Goal: Task Accomplishment & Management: Manage account settings

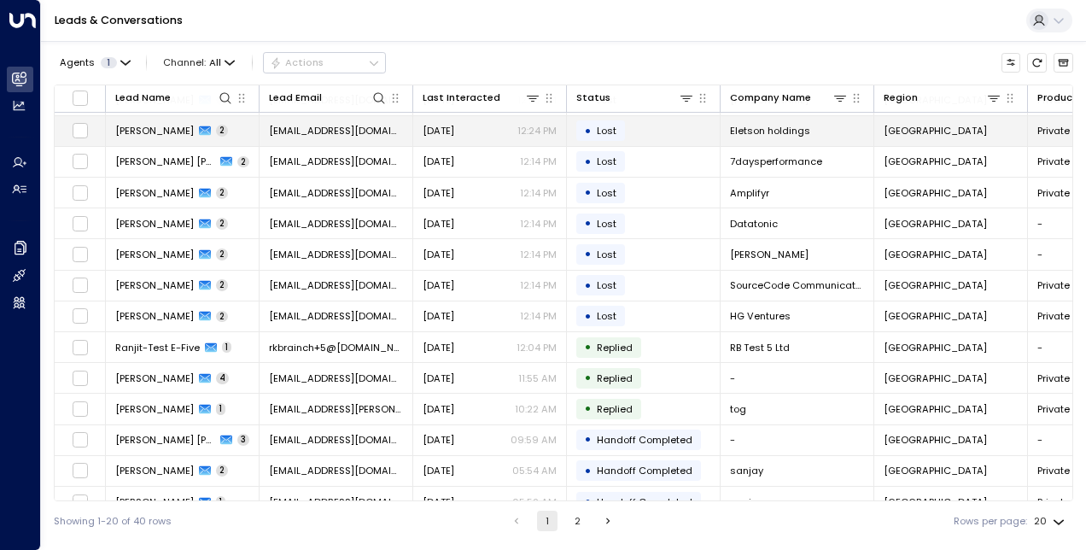
scroll to position [228, 0]
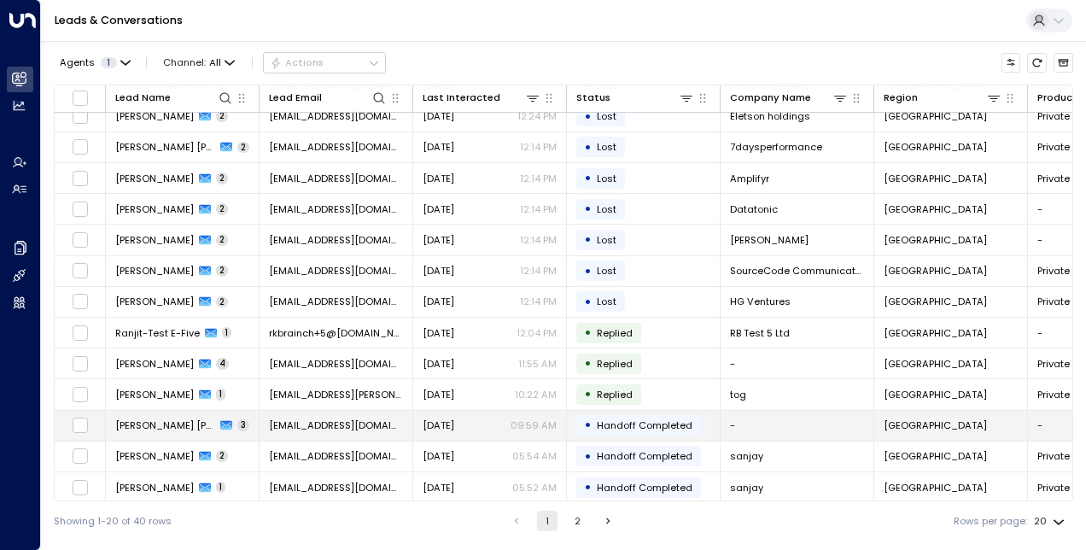
click at [391, 426] on td "[EMAIL_ADDRESS][DOMAIN_NAME]" at bounding box center [336, 426] width 154 height 30
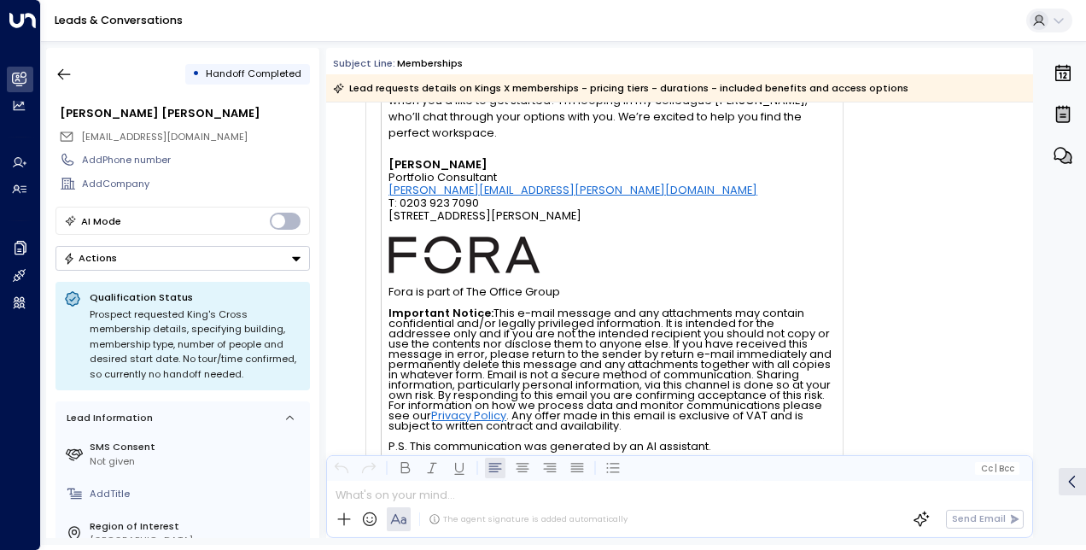
scroll to position [1198, 0]
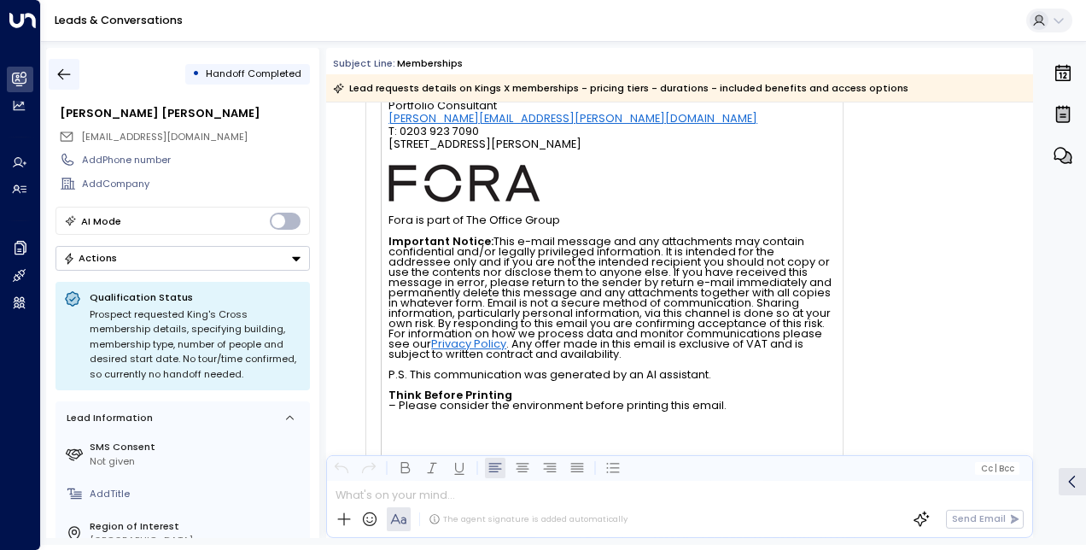
click at [65, 72] on icon "button" at bounding box center [63, 74] width 17 height 17
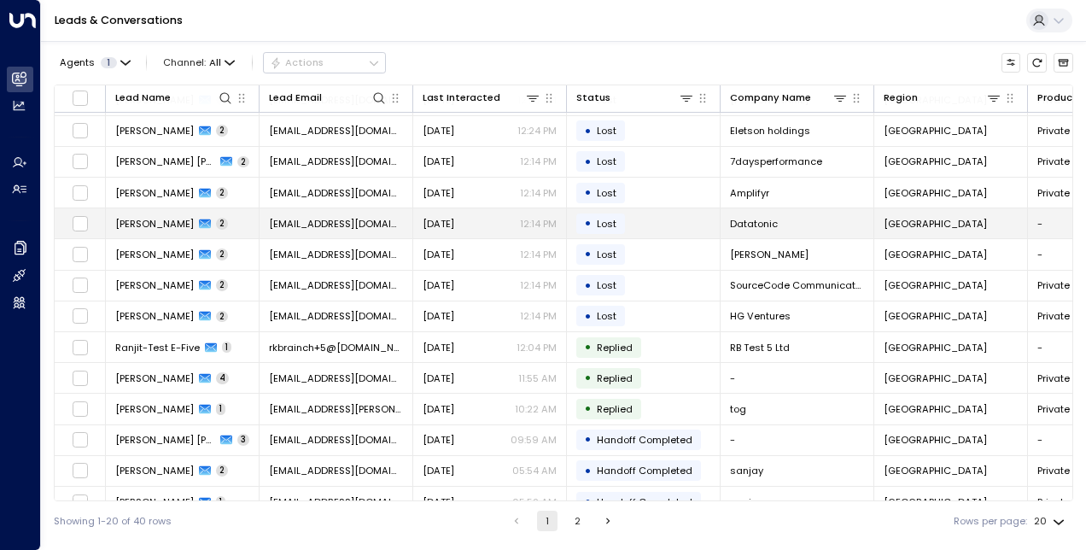
scroll to position [216, 0]
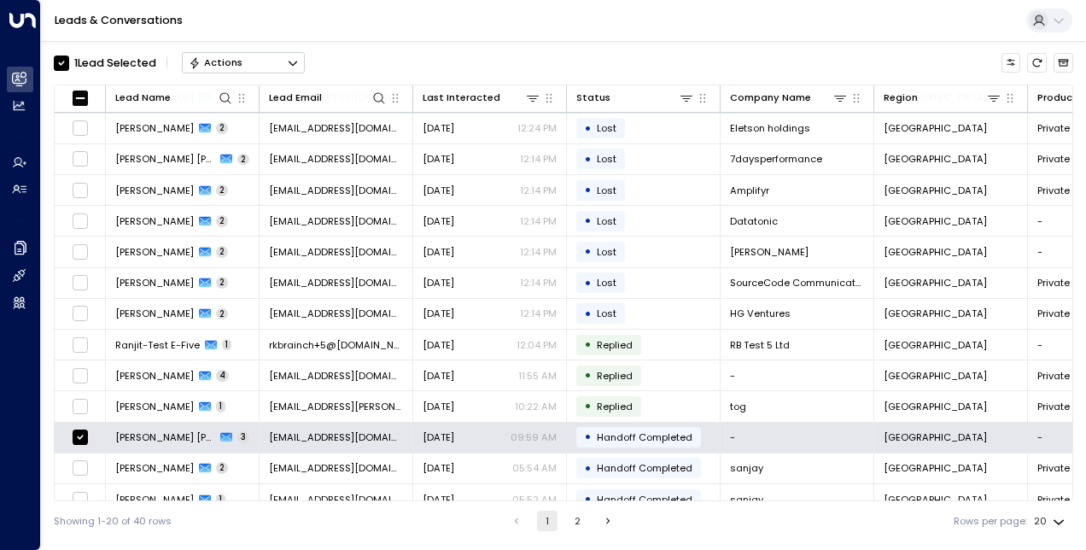
click at [270, 77] on div "1 Lead Selected Actions" at bounding box center [179, 63] width 251 height 30
click at [260, 68] on button "Actions" at bounding box center [243, 62] width 123 height 20
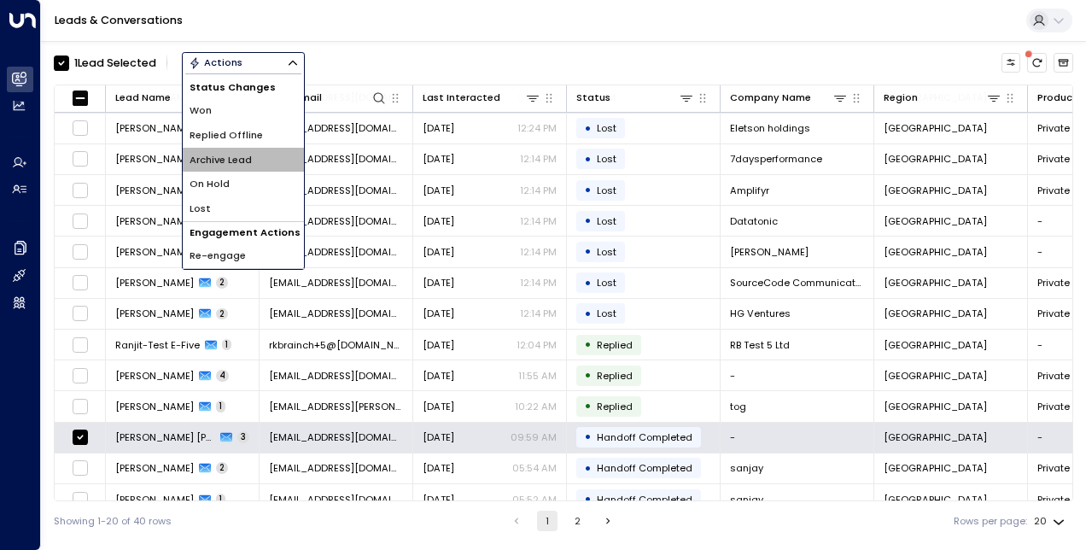
click at [242, 150] on li "Archive Lead" at bounding box center [243, 160] width 121 height 25
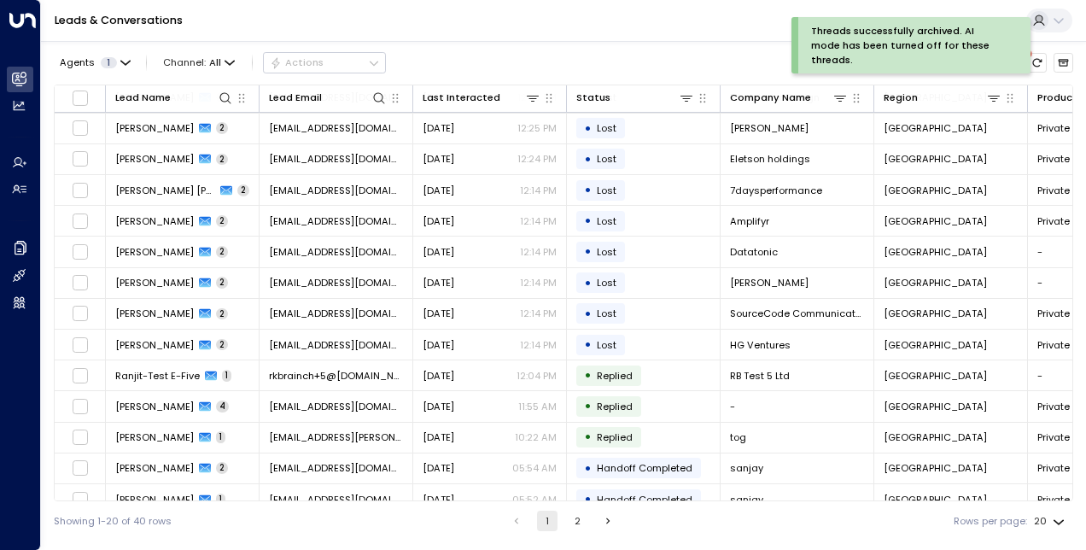
click at [526, 22] on div "Leads & Conversations" at bounding box center [563, 21] width 1045 height 42
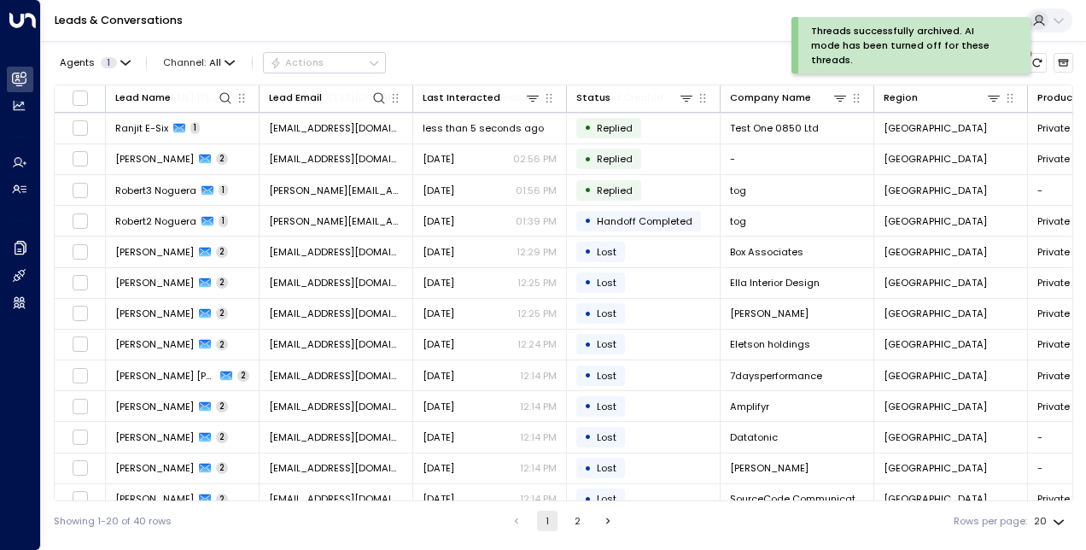
scroll to position [28, 0]
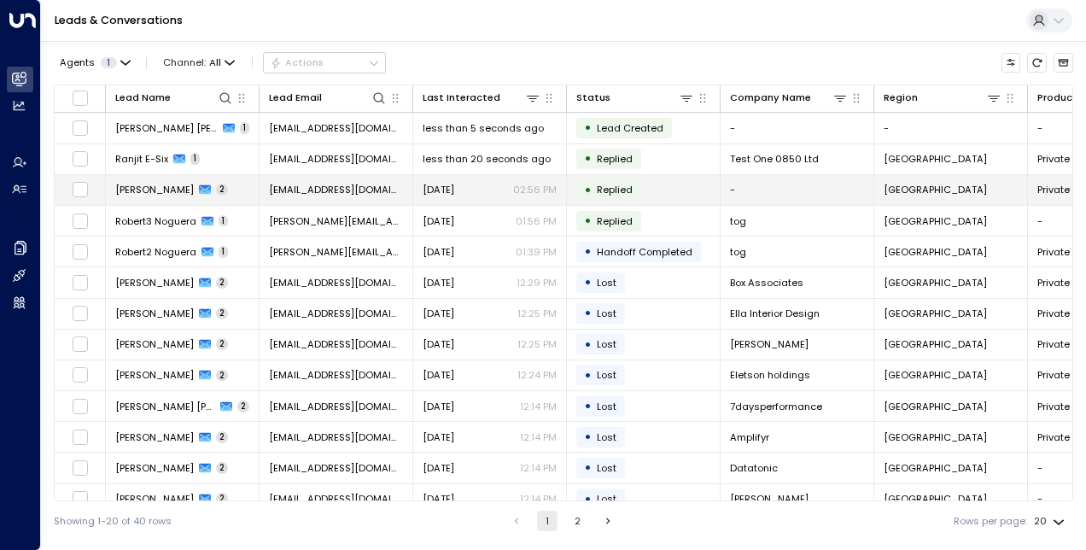
scroll to position [228, 0]
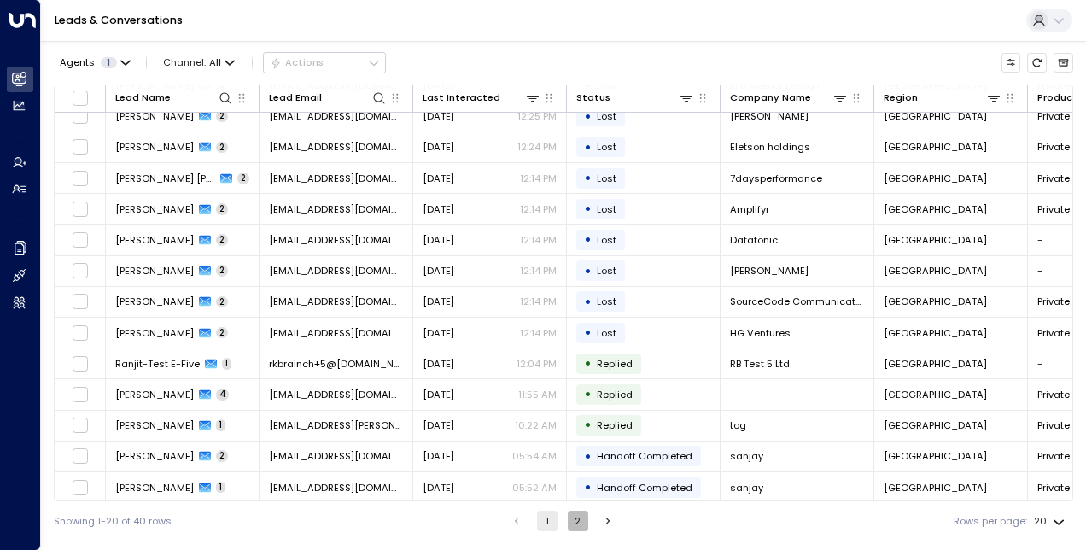
click at [573, 518] on button "2" at bounding box center [578, 520] width 20 height 20
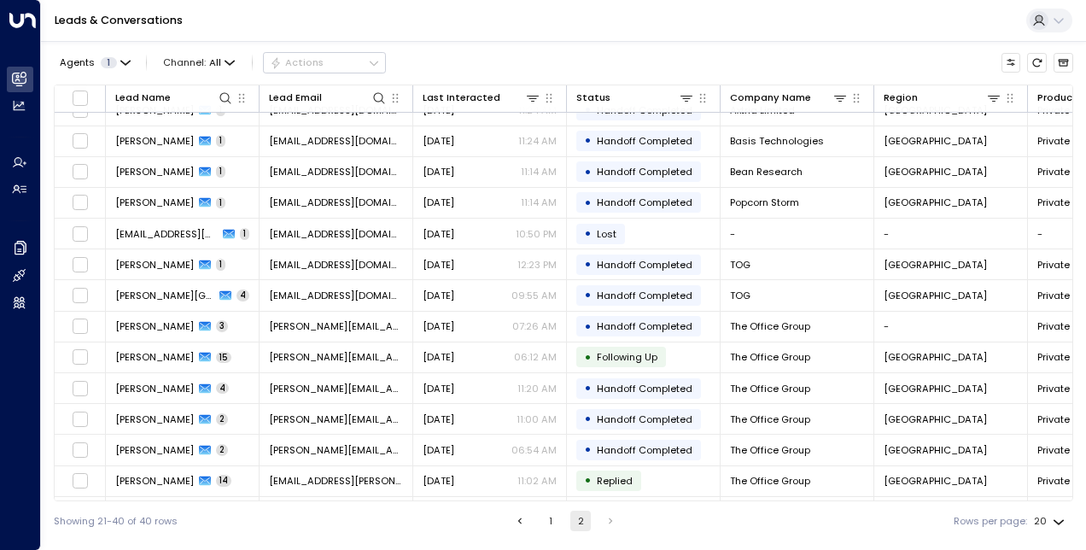
scroll to position [228, 0]
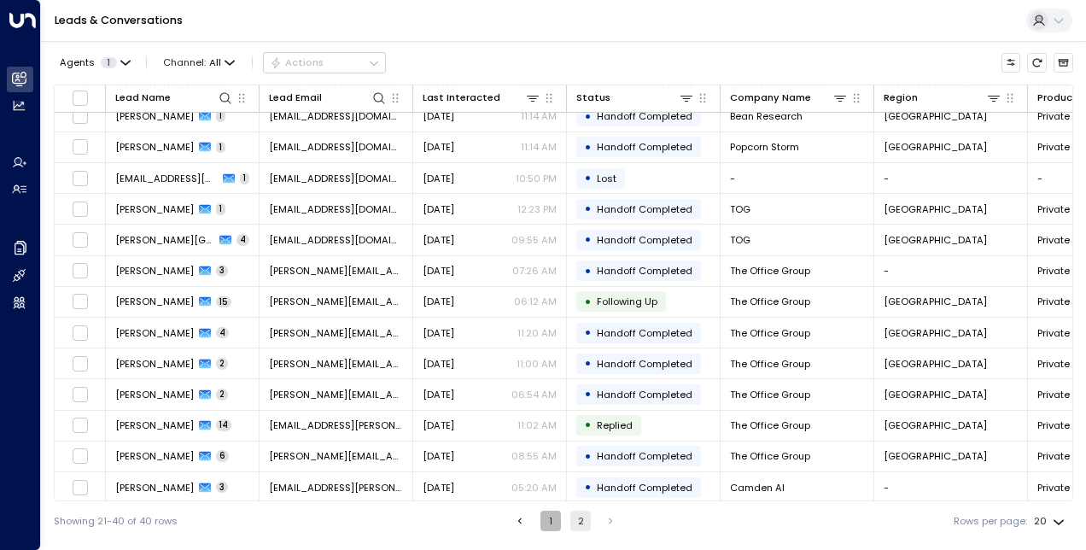
click at [550, 526] on button "1" at bounding box center [550, 520] width 20 height 20
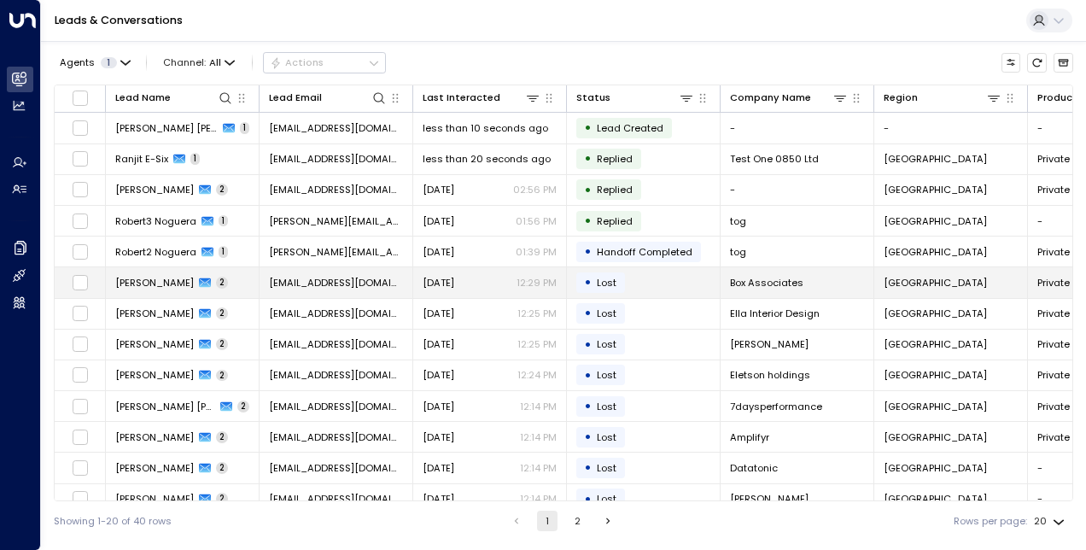
click at [637, 277] on td "• Lost" at bounding box center [644, 282] width 154 height 30
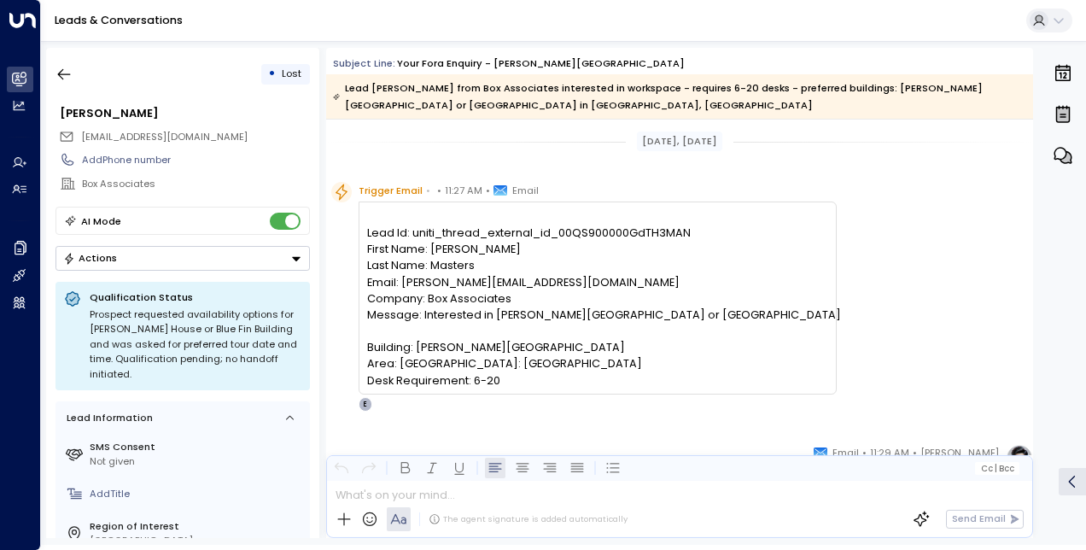
scroll to position [1, 0]
click at [63, 77] on icon "button" at bounding box center [63, 74] width 17 height 17
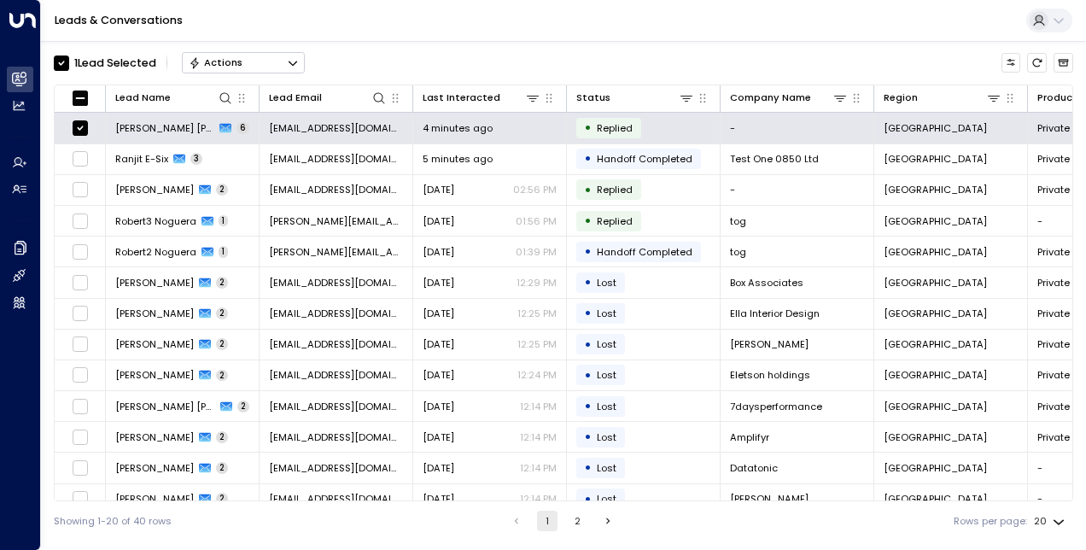
click at [291, 55] on button "Actions" at bounding box center [243, 62] width 123 height 20
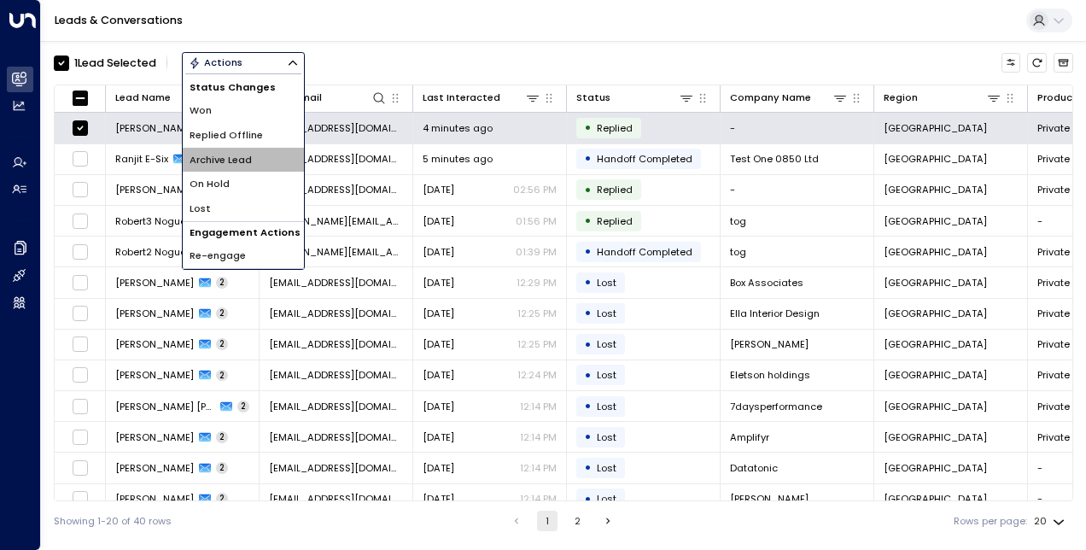
click at [228, 160] on span "Archive Lead" at bounding box center [220, 160] width 62 height 15
